Goal: Task Accomplishment & Management: Complete application form

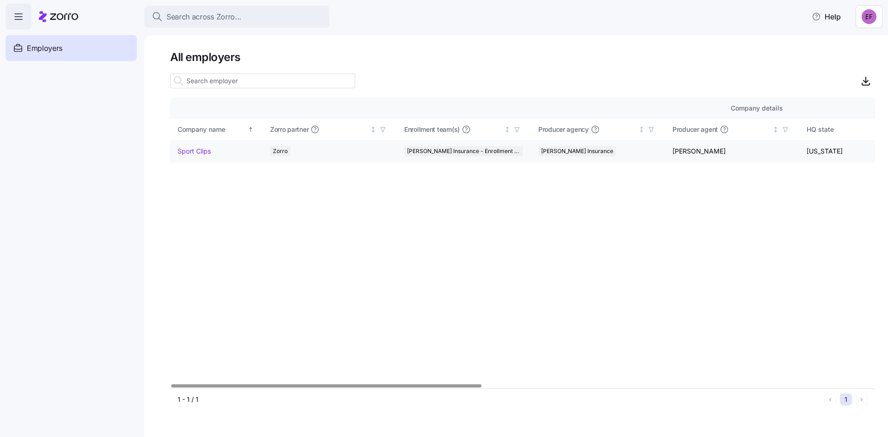
click at [188, 150] on link "Sport Clips" at bounding box center [194, 151] width 33 height 9
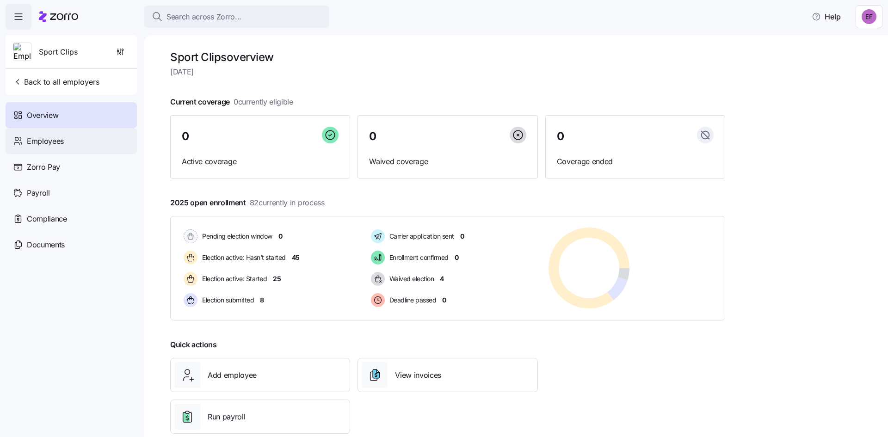
click at [42, 139] on span "Employees" at bounding box center [45, 141] width 37 height 12
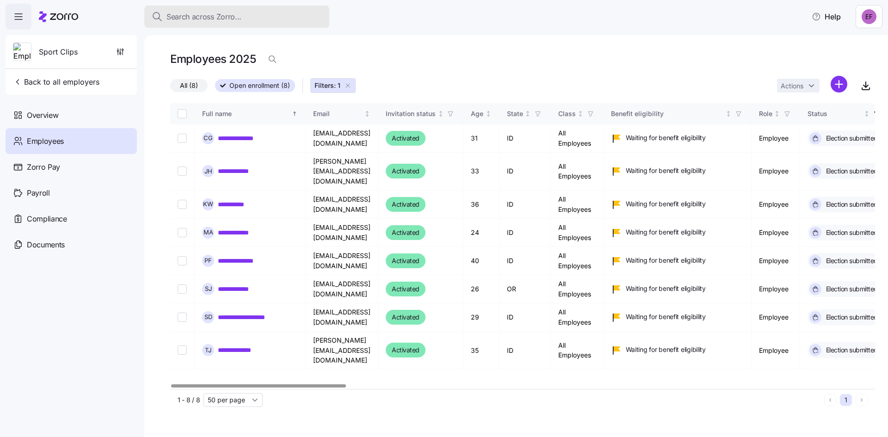
click at [209, 14] on span "Search across Zorro..." at bounding box center [203, 17] width 75 height 12
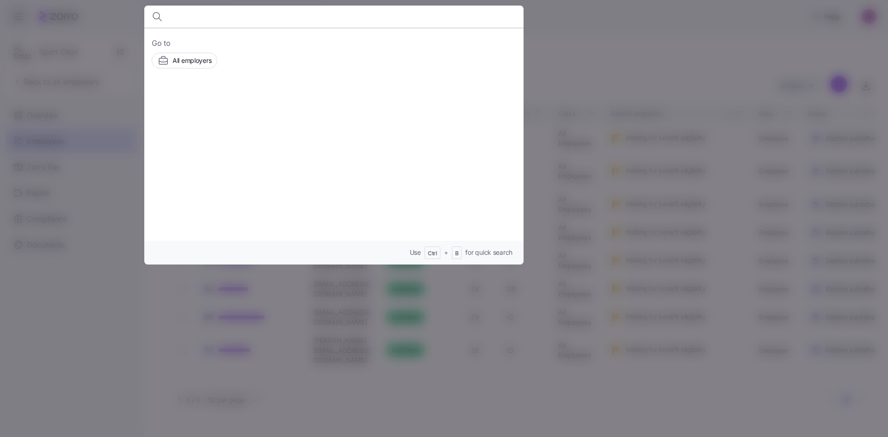
click at [208, 13] on input at bounding box center [288, 17] width 237 height 22
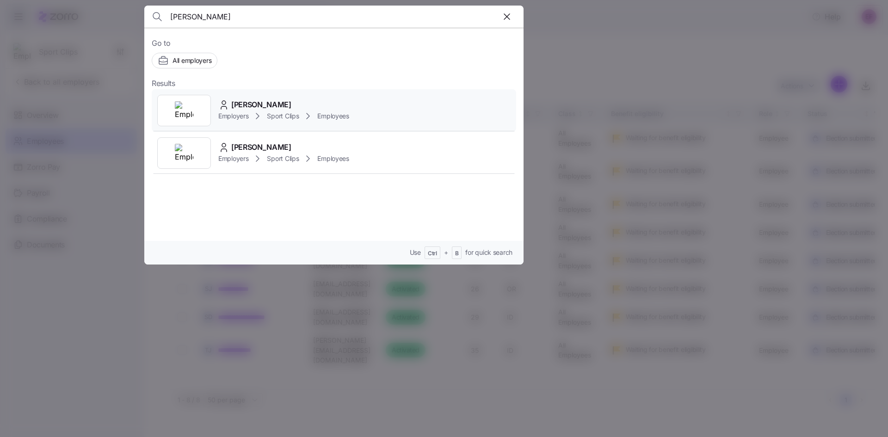
type input "[PERSON_NAME]"
click at [257, 92] on div "[PERSON_NAME] Employers Sport Clips Employees" at bounding box center [334, 110] width 364 height 43
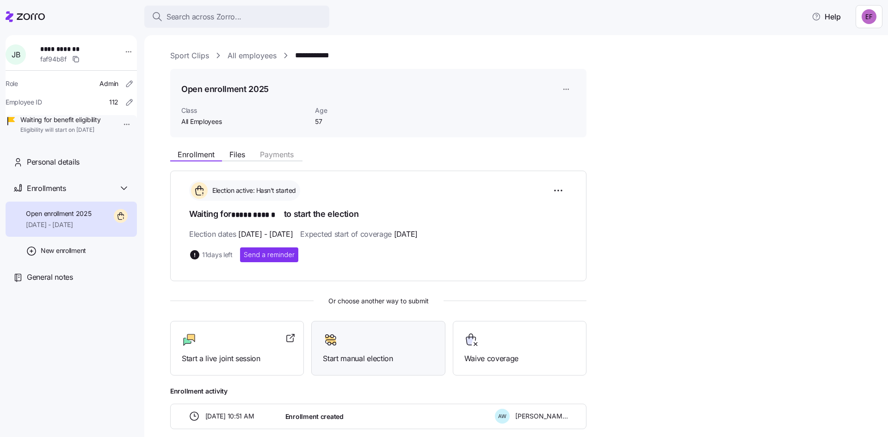
click at [376, 353] on span "Start manual election" at bounding box center [378, 359] width 111 height 12
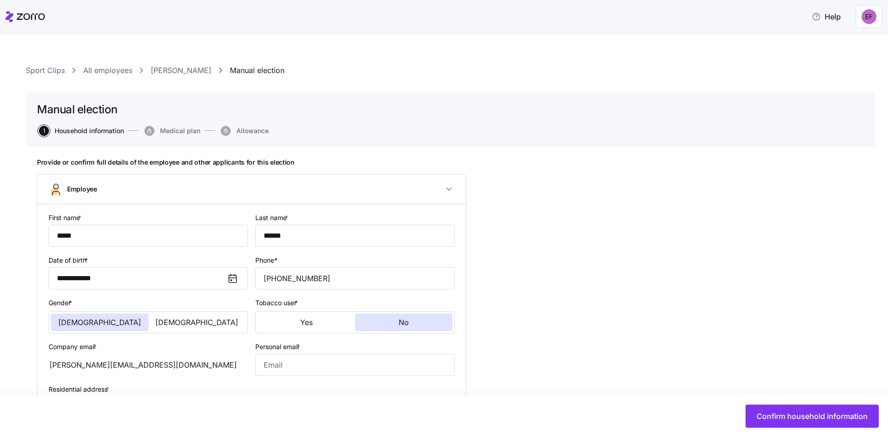
type input "All Employees"
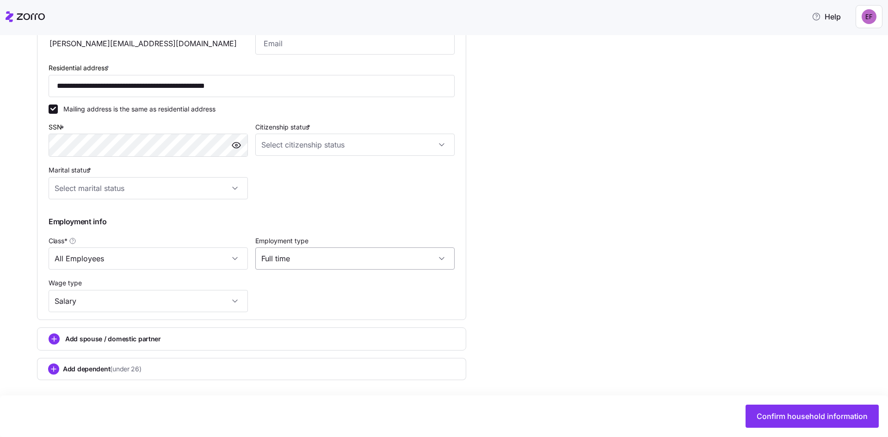
scroll to position [322, 0]
click at [823, 417] on span "Confirm household information" at bounding box center [812, 416] width 111 height 11
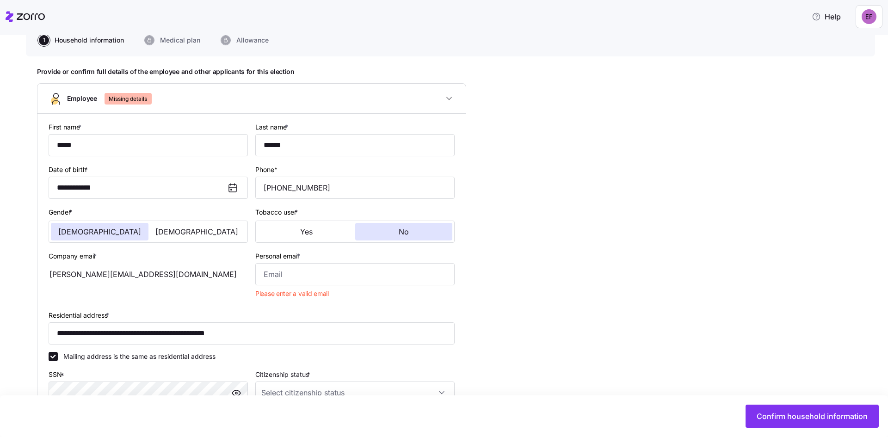
scroll to position [0, 0]
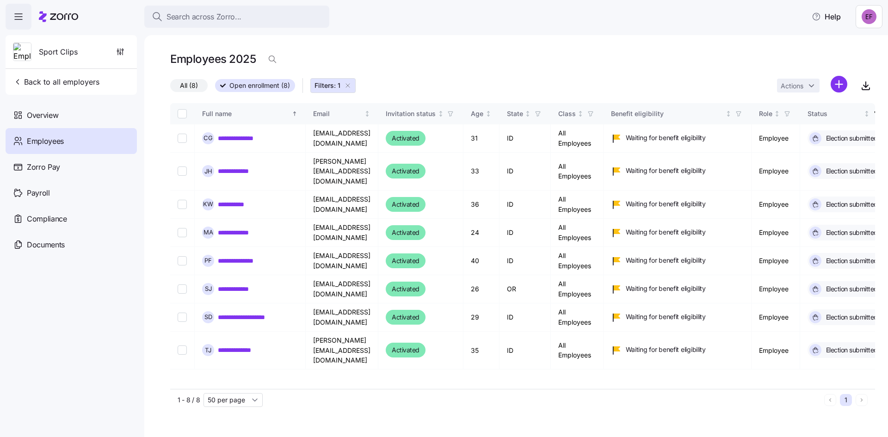
click at [82, 324] on nav "Sport Clips Back to all employers Overview Employees Zorro Pay Payroll Complian…" at bounding box center [72, 233] width 144 height 407
click at [350, 83] on icon "button" at bounding box center [347, 85] width 7 height 7
click at [348, 84] on div "All (8) Open enrollment (8) Filters: 1 Actions" at bounding box center [522, 86] width 705 height 20
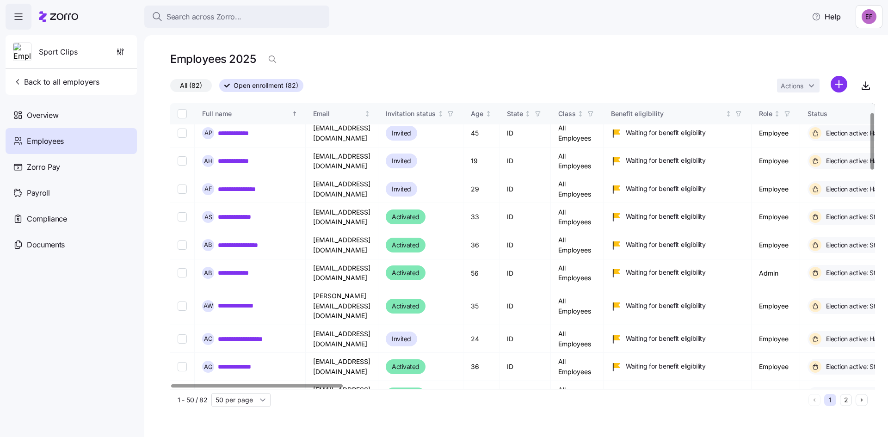
scroll to position [46, 0]
